Goal: Information Seeking & Learning: Learn about a topic

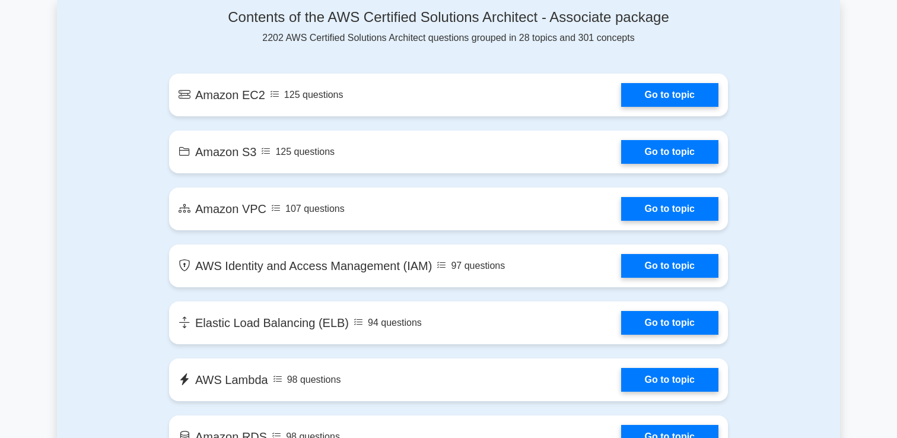
scroll to position [688, 0]
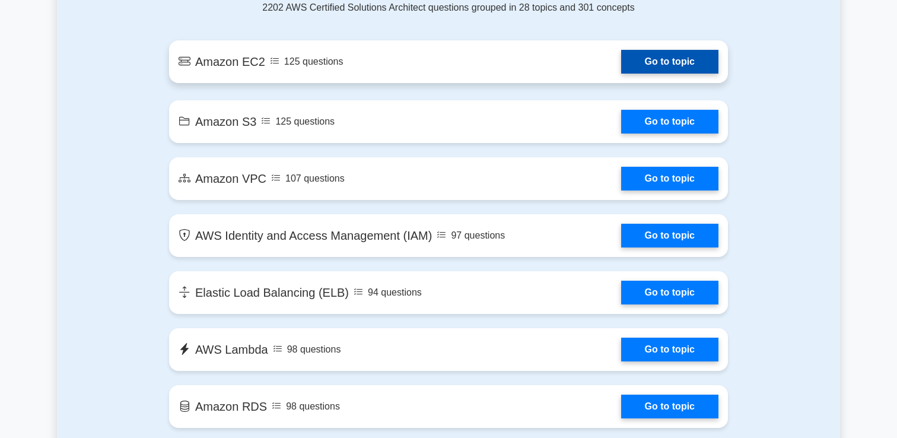
click at [660, 59] on link "Go to topic" at bounding box center [669, 62] width 97 height 24
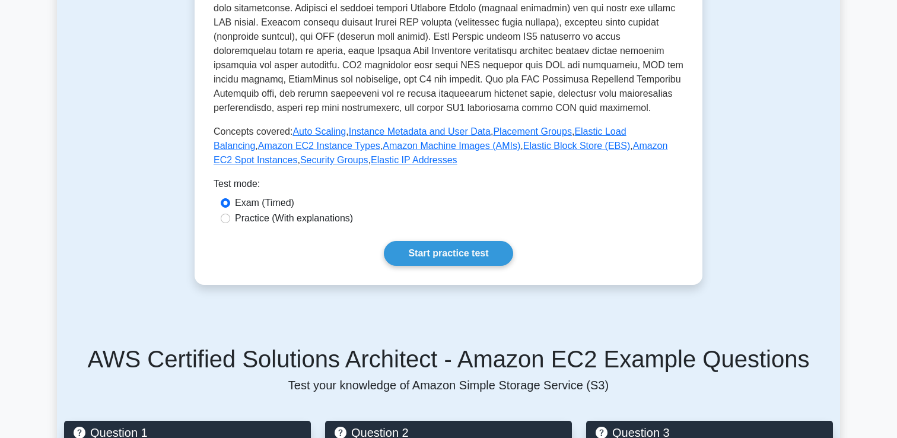
scroll to position [287, 0]
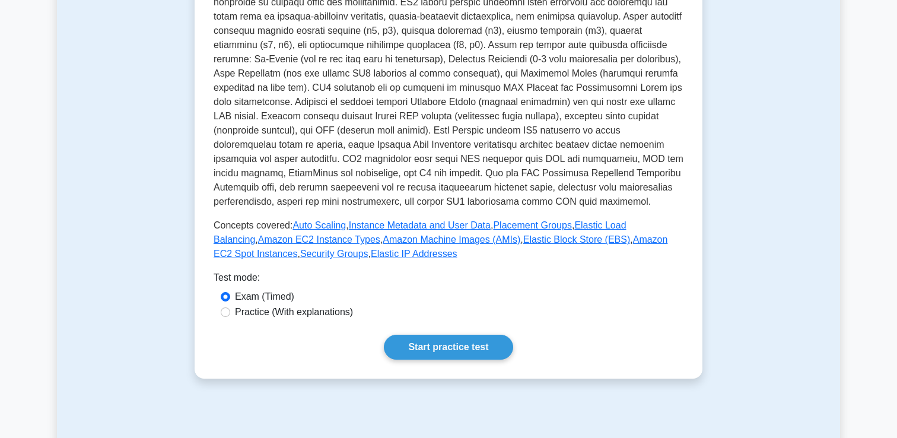
click at [316, 310] on label "Practice (With explanations)" at bounding box center [294, 312] width 118 height 14
click at [230, 310] on input "Practice (With explanations)" at bounding box center [225, 311] width 9 height 9
radio input "true"
click at [424, 339] on link "Start practice test" at bounding box center [448, 347] width 129 height 25
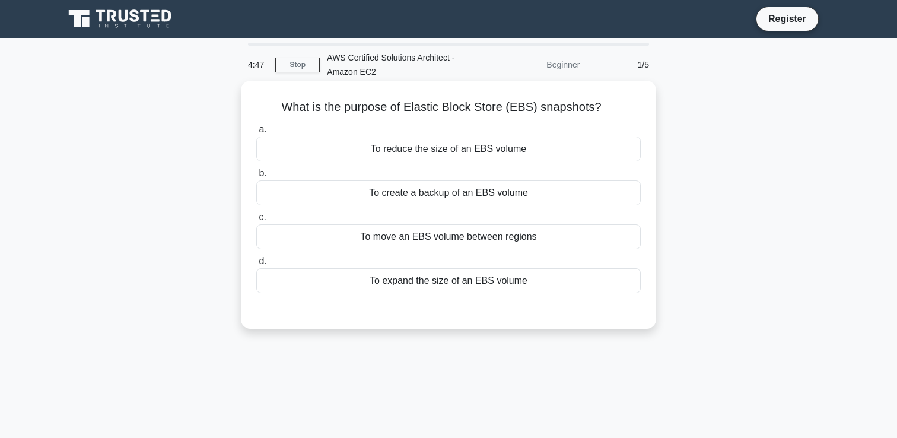
click at [448, 196] on div "To create a backup of an EBS volume" at bounding box center [448, 192] width 384 height 25
click at [256, 177] on input "b. To create a backup of an EBS volume" at bounding box center [256, 174] width 0 height 8
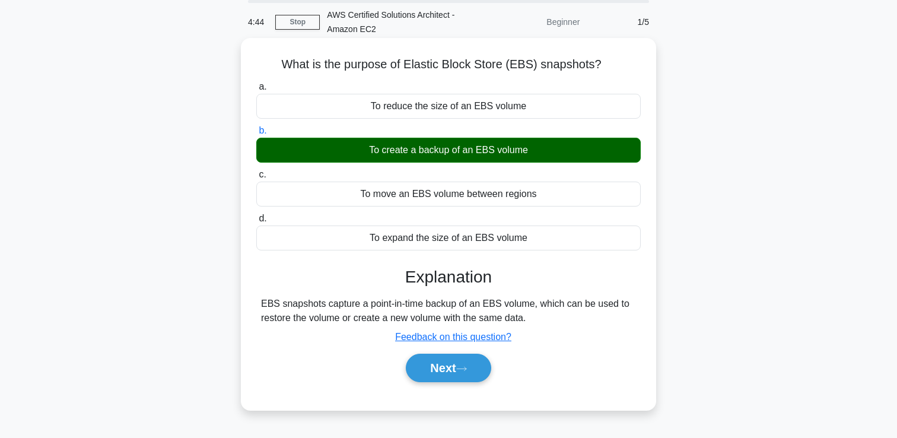
scroll to position [43, 0]
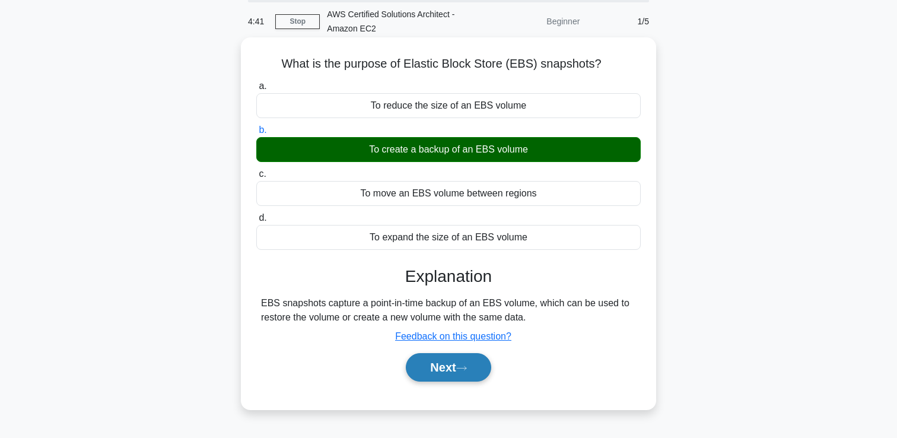
click at [452, 378] on button "Next" at bounding box center [448, 367] width 85 height 28
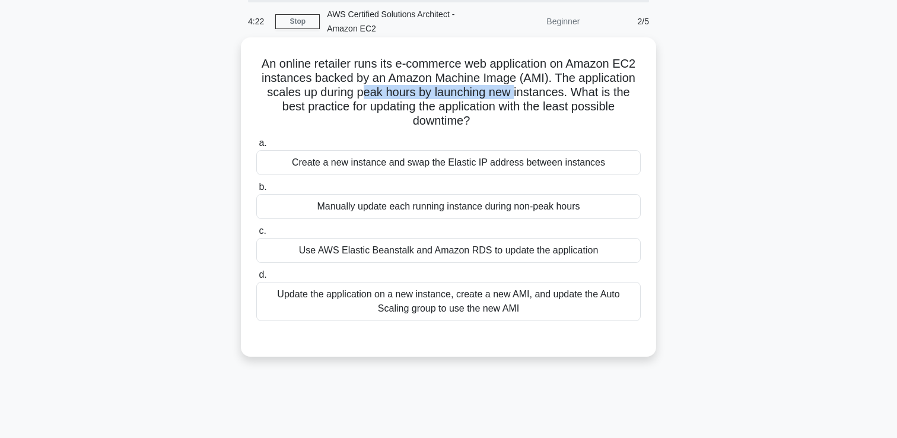
drag, startPoint x: 363, startPoint y: 92, endPoint x: 512, endPoint y: 94, distance: 148.9
click at [513, 94] on h5 "An online retailer runs its e-commerce web application on Amazon EC2 instances …" at bounding box center [448, 92] width 387 height 72
drag, startPoint x: 448, startPoint y: 109, endPoint x: 524, endPoint y: 109, distance: 75.9
click at [524, 109] on h5 "An online retailer runs its e-commerce web application on Amazon EC2 instances …" at bounding box center [448, 92] width 387 height 72
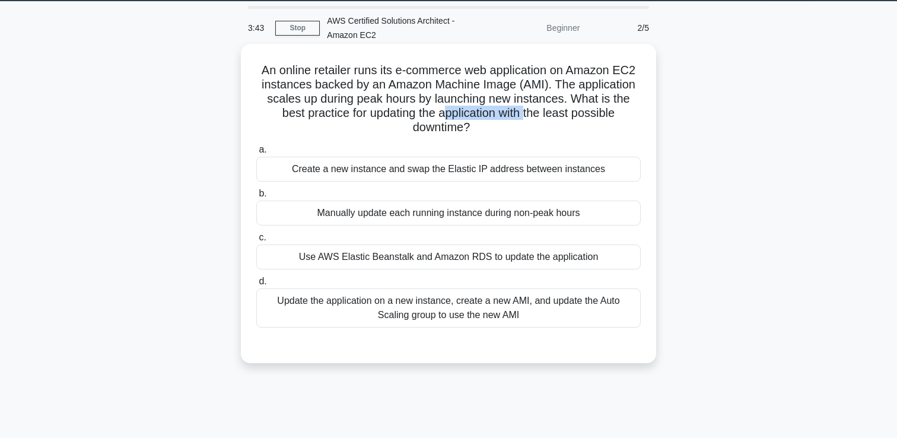
scroll to position [44, 0]
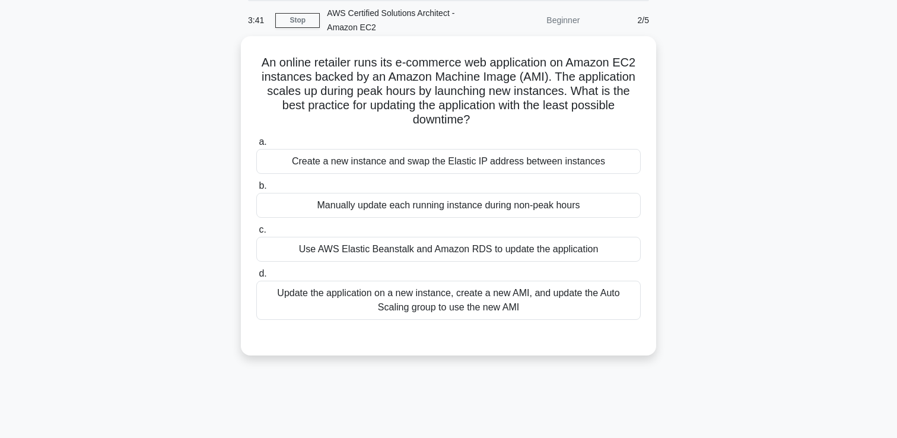
click at [406, 297] on div "Update the application on a new instance, create a new AMI, and update the Auto…" at bounding box center [448, 300] width 384 height 39
click at [256, 278] on input "d. Update the application on a new instance, create a new AMI, and update the A…" at bounding box center [256, 274] width 0 height 8
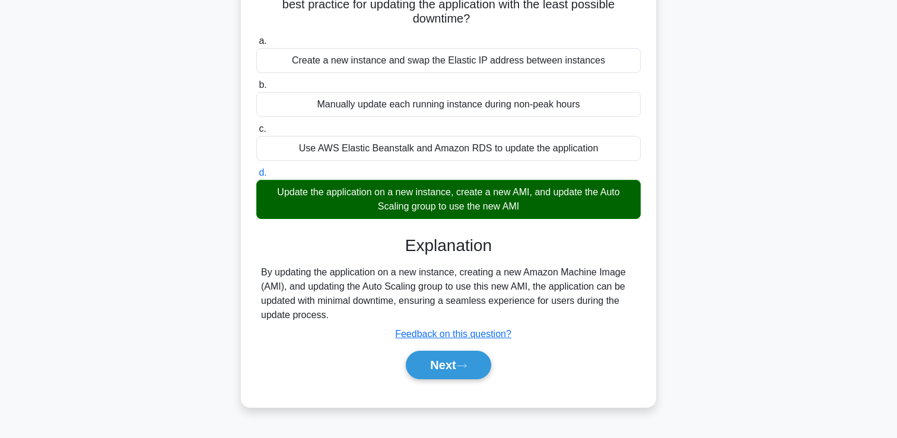
scroll to position [155, 0]
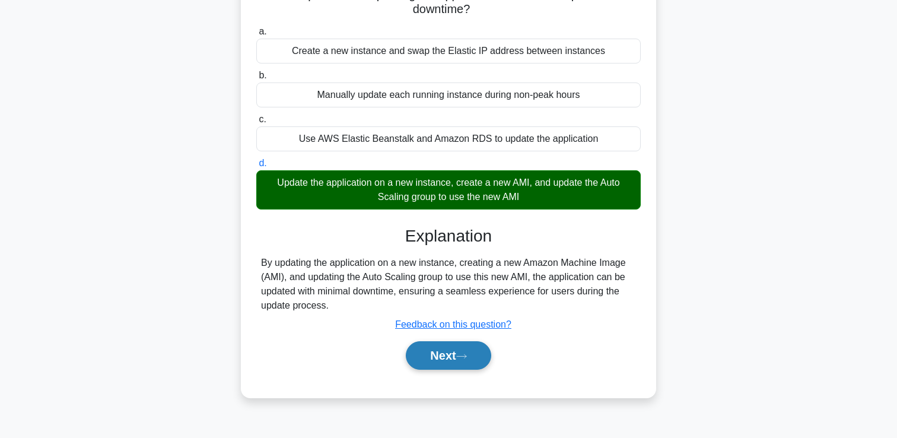
click at [424, 360] on button "Next" at bounding box center [448, 355] width 85 height 28
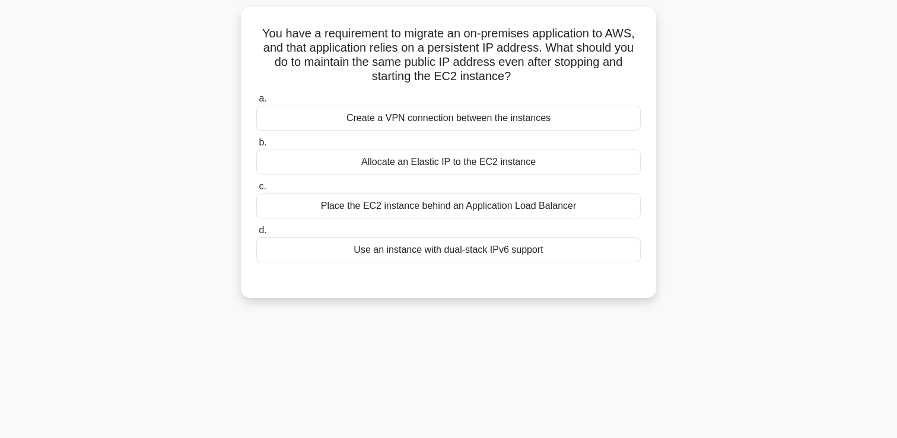
scroll to position [70, 0]
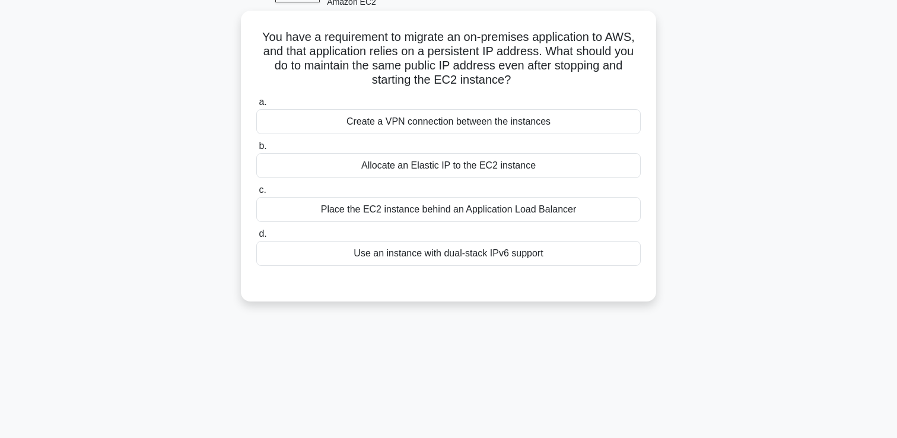
click at [381, 206] on div "Place the EC2 instance behind an Application Load Balancer" at bounding box center [448, 209] width 384 height 25
click at [256, 194] on input "c. Place the EC2 instance behind an Application Load Balancer" at bounding box center [256, 190] width 0 height 8
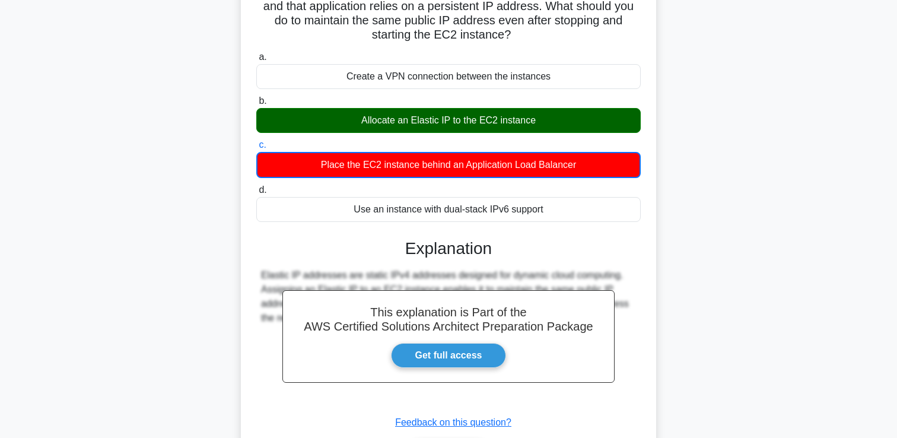
scroll to position [203, 0]
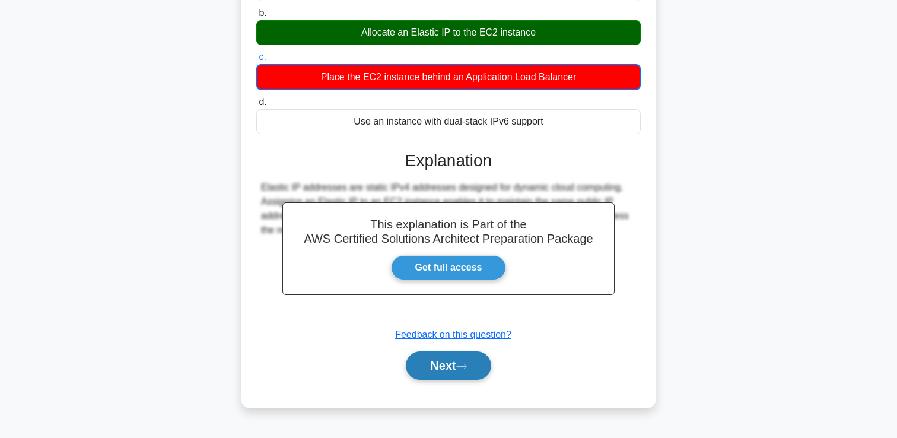
click at [464, 364] on icon at bounding box center [461, 366] width 11 height 7
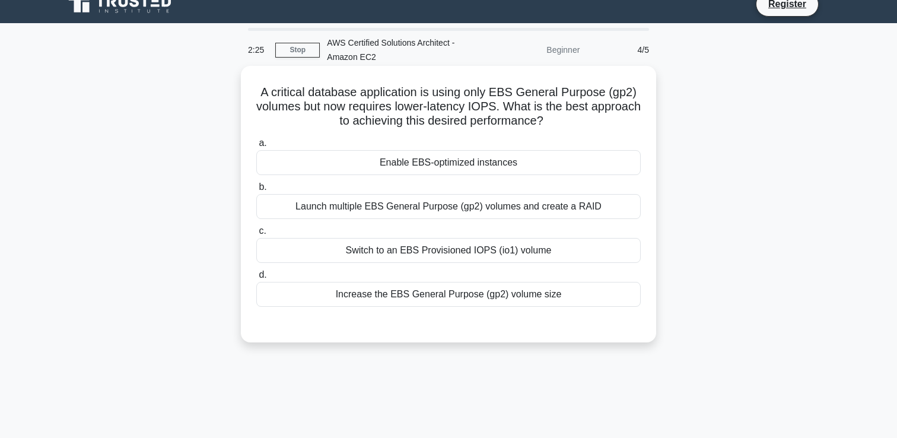
scroll to position [16, 0]
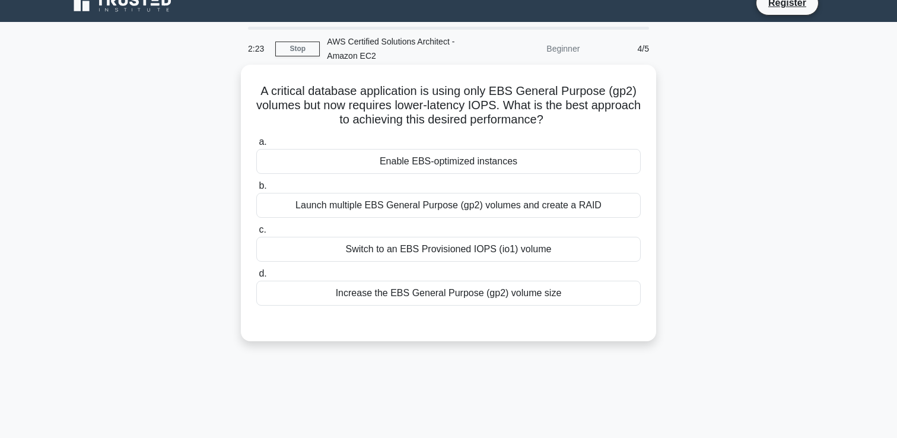
click at [455, 249] on div "Switch to an EBS Provisioned IOPS (io1) volume" at bounding box center [448, 249] width 384 height 25
click at [256, 234] on input "c. Switch to an EBS Provisioned IOPS (io1) volume" at bounding box center [256, 230] width 0 height 8
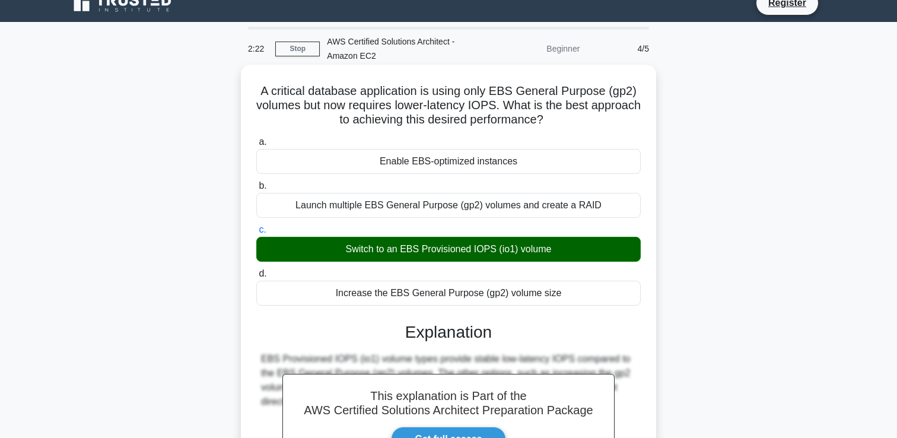
scroll to position [203, 0]
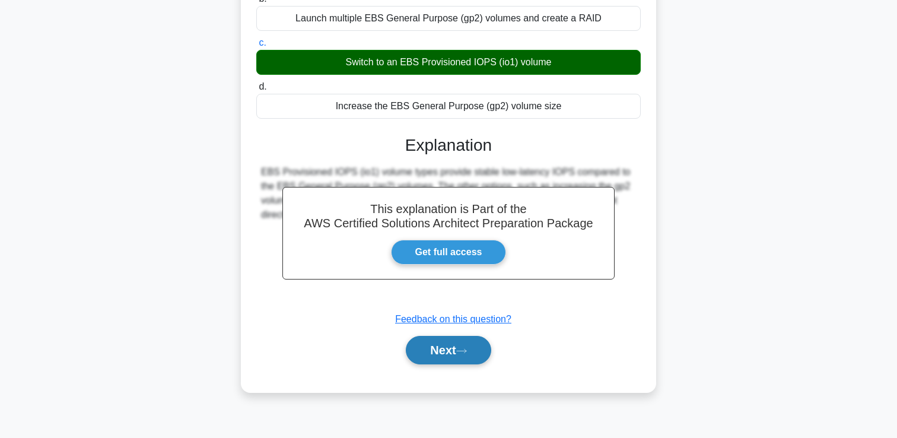
click at [440, 348] on button "Next" at bounding box center [448, 350] width 85 height 28
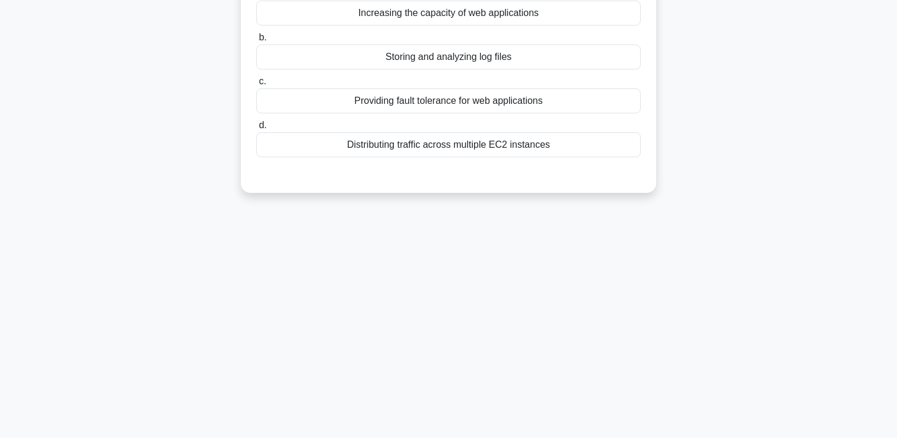
scroll to position [0, 0]
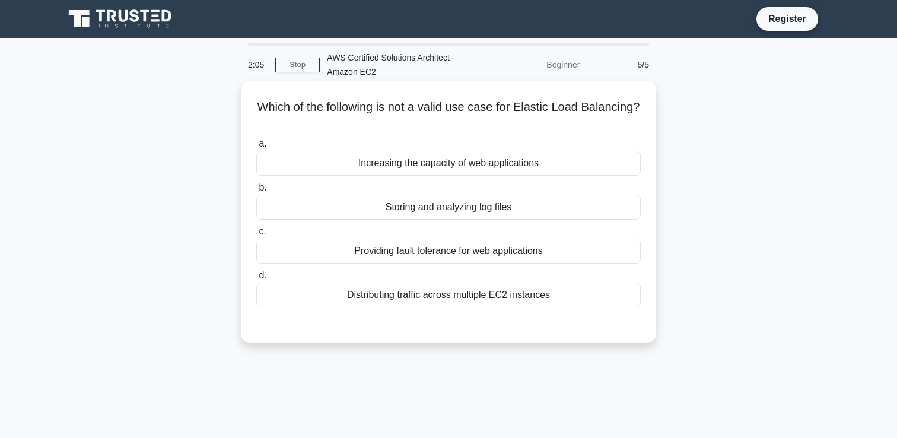
click at [440, 212] on div "Storing and analyzing log files" at bounding box center [448, 207] width 384 height 25
click at [256, 192] on input "b. Storing and analyzing log files" at bounding box center [256, 188] width 0 height 8
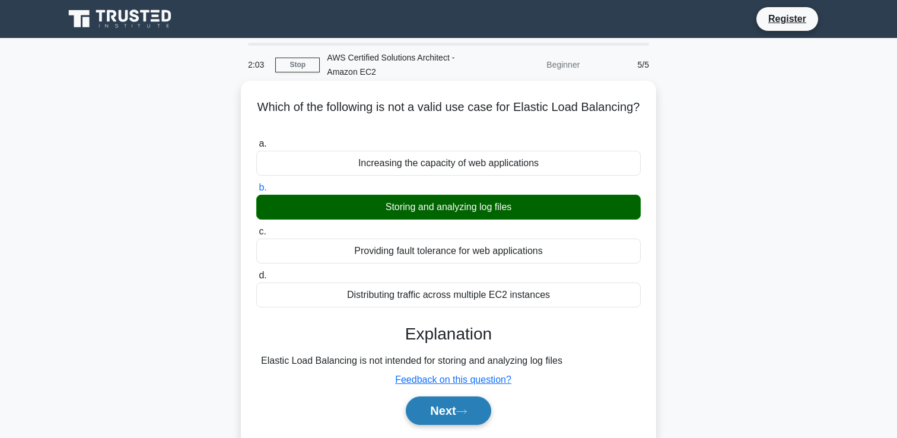
click at [440, 411] on button "Next" at bounding box center [448, 410] width 85 height 28
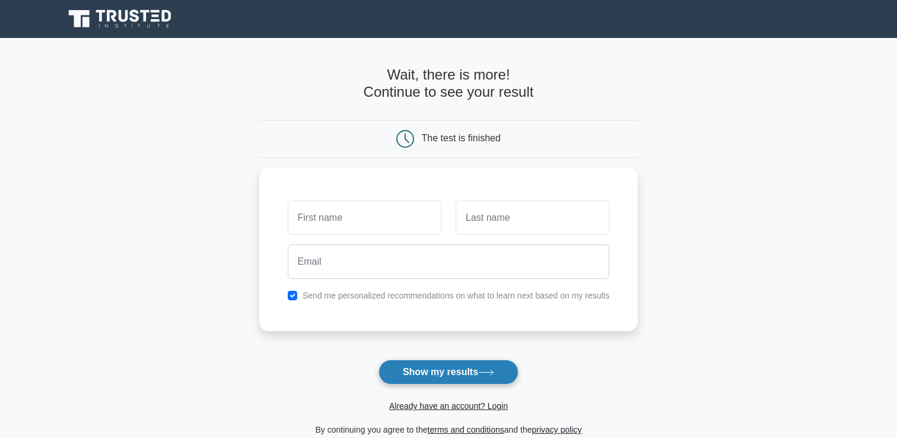
click at [445, 374] on button "Show my results" at bounding box center [449, 372] width 140 height 25
